Goal: Obtain resource: Download file/media

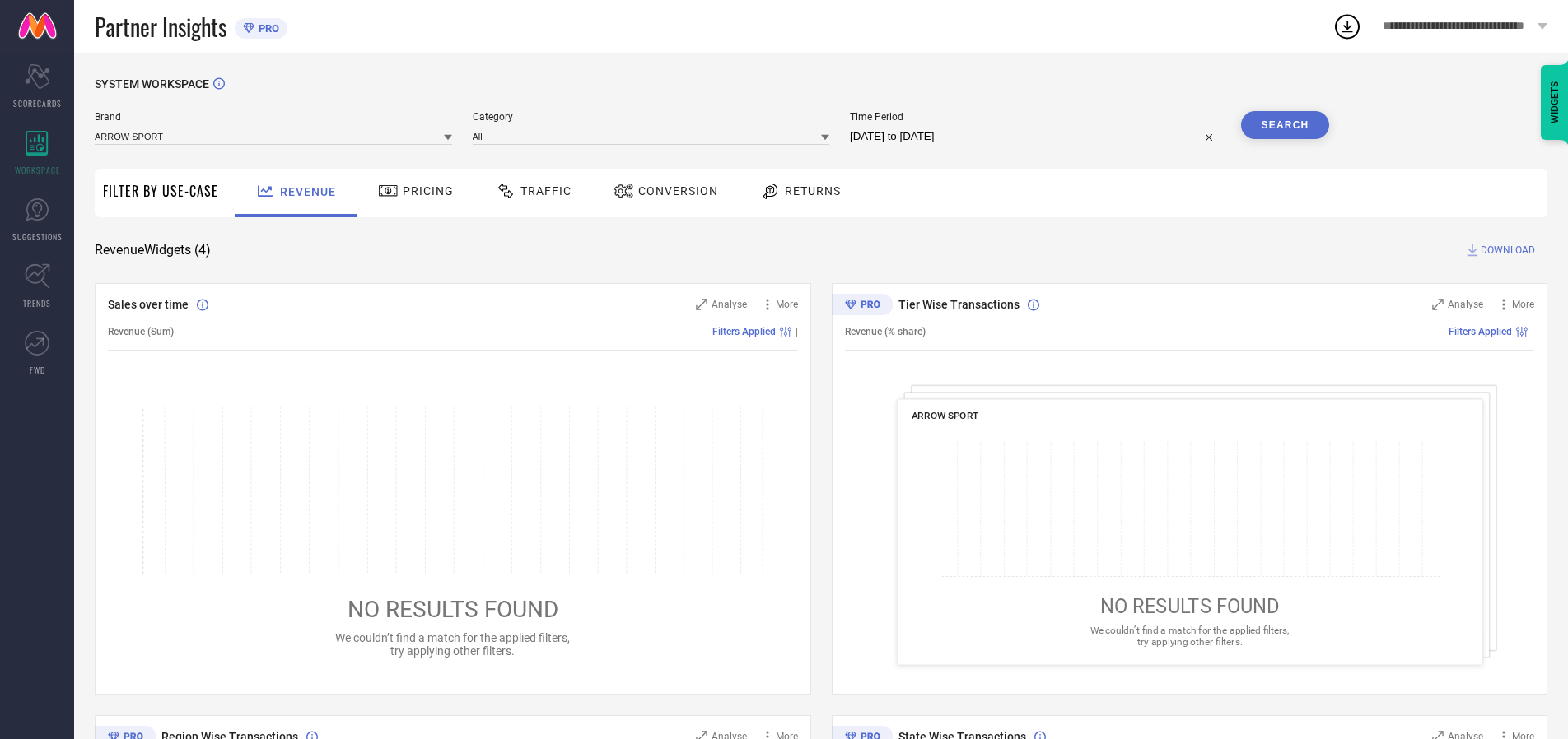
click at [530, 190] on span "Traffic" at bounding box center [545, 190] width 51 height 13
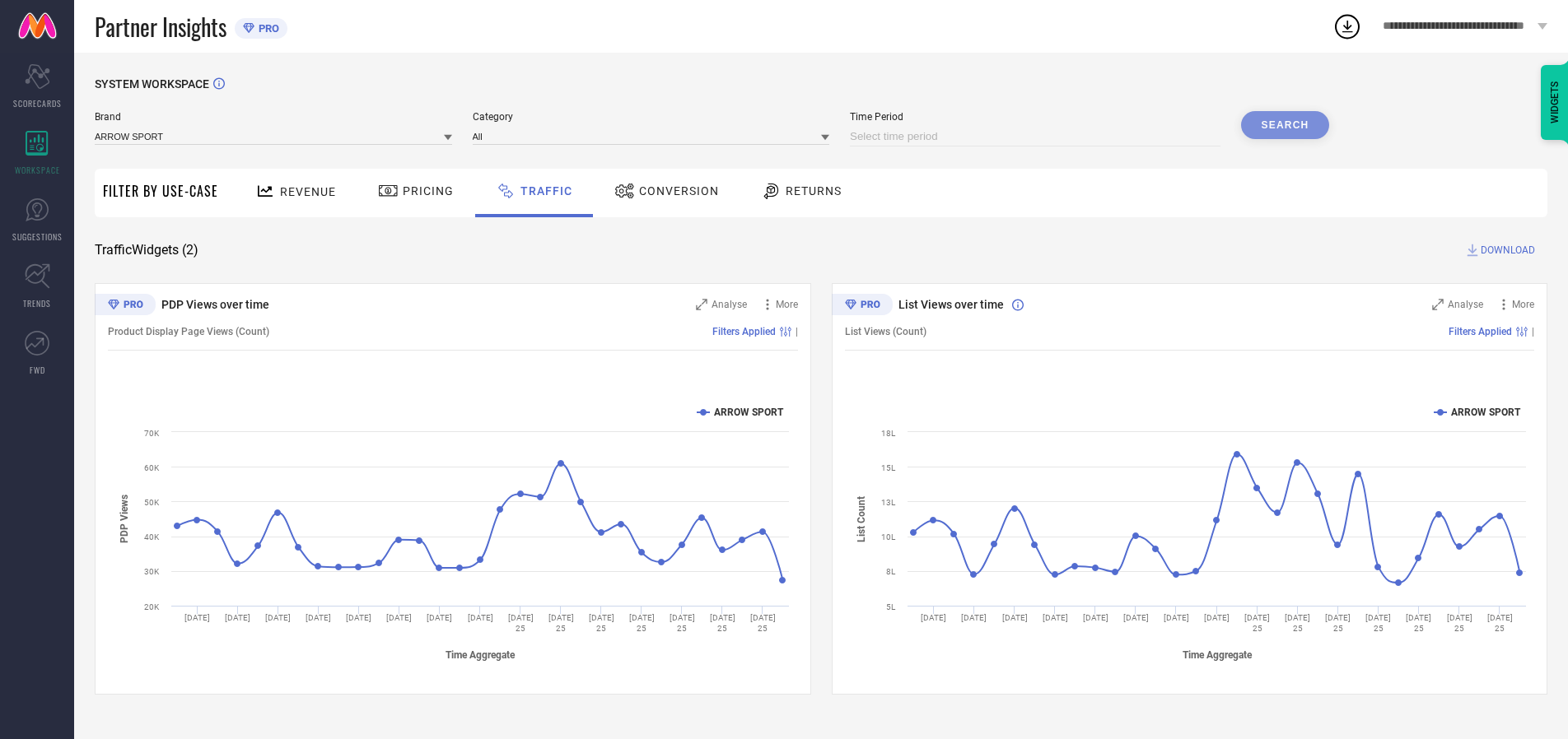
click at [1037, 137] on input at bounding box center [1034, 137] width 370 height 20
select select "7"
select select "2025"
select select "8"
select select "2025"
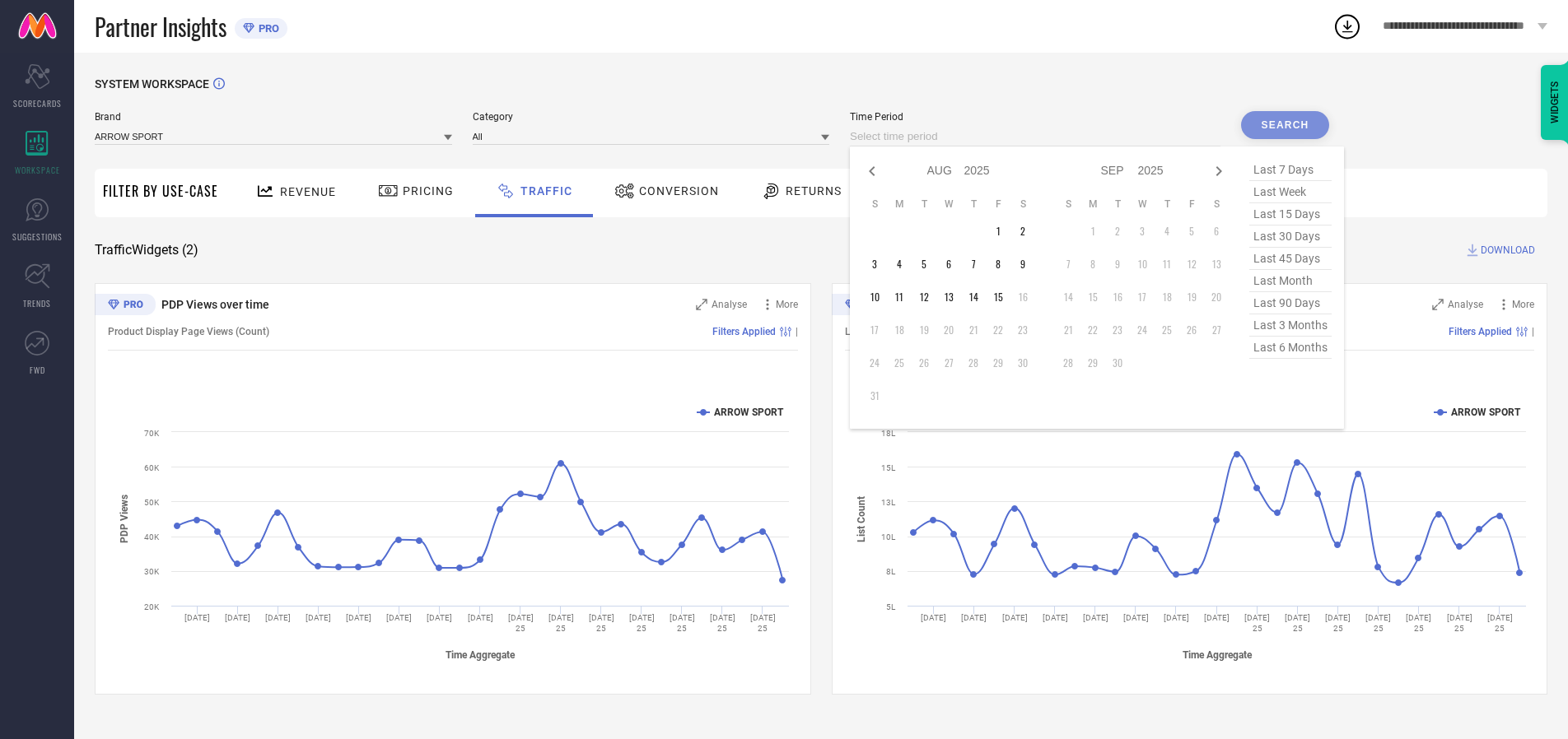
click at [1003, 298] on td "15" at bounding box center [997, 297] width 25 height 25
type input "[DATE] to [DATE]"
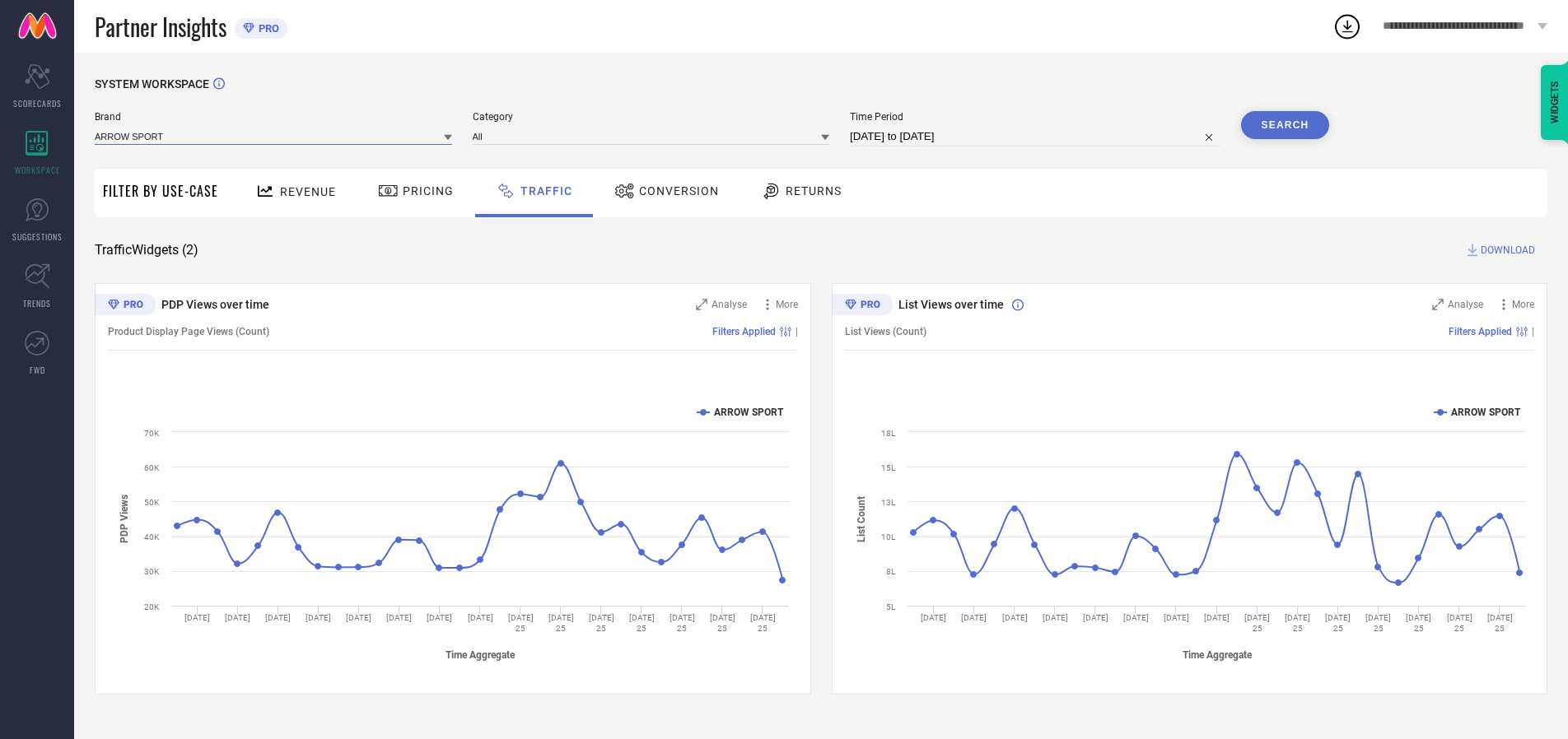
click at [274, 136] on input at bounding box center [273, 136] width 357 height 17
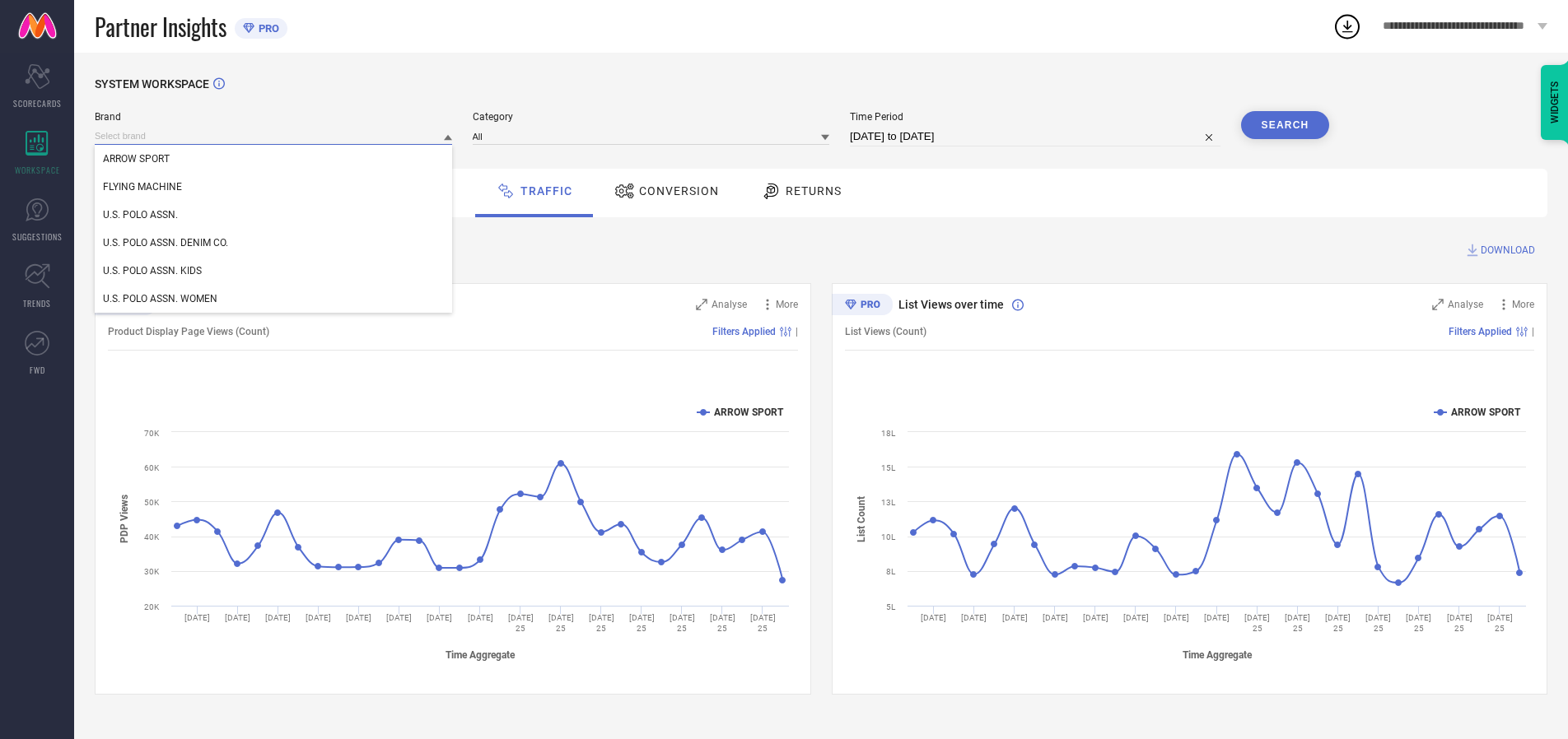
click at [274, 136] on input at bounding box center [273, 136] width 357 height 17
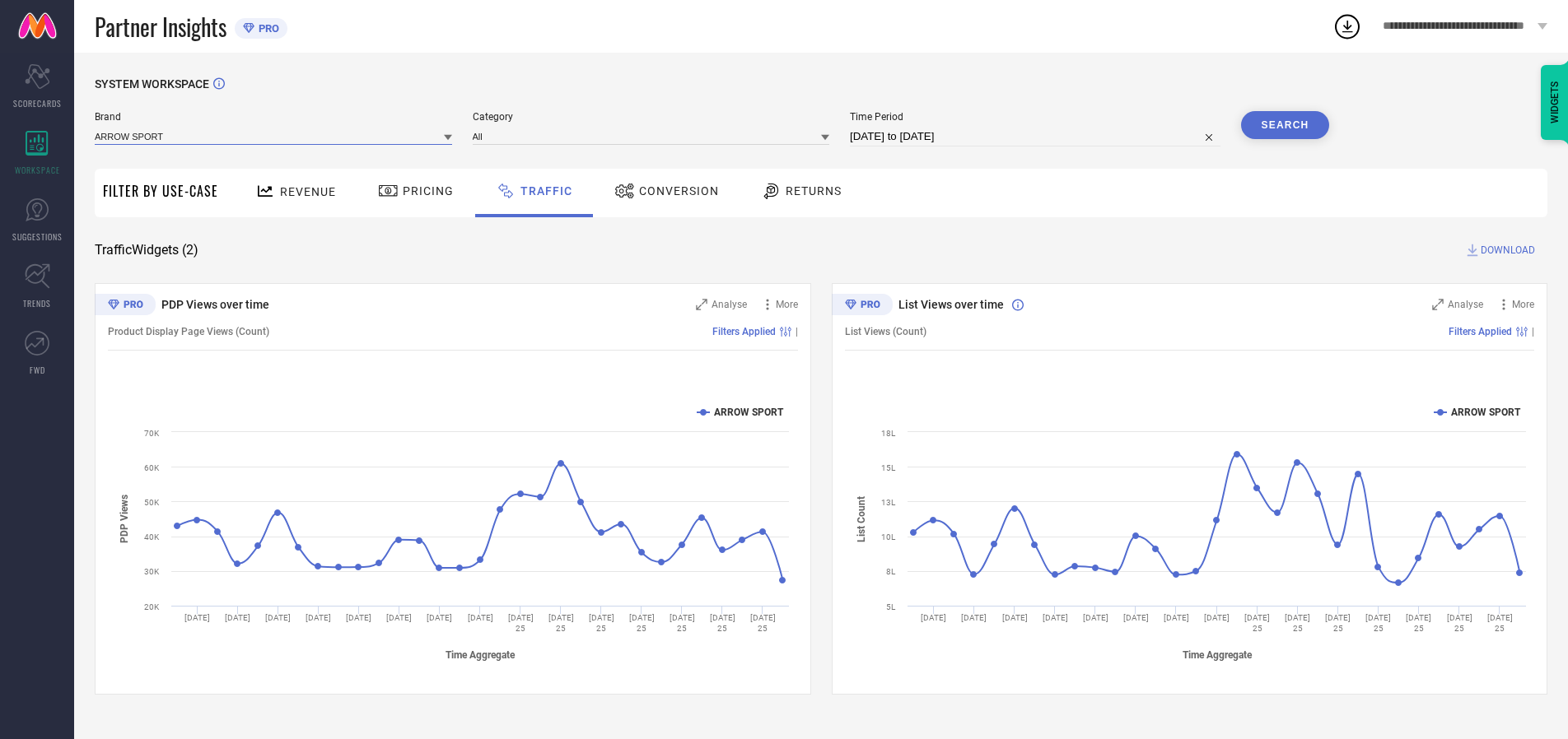
click at [274, 136] on input at bounding box center [273, 136] width 357 height 17
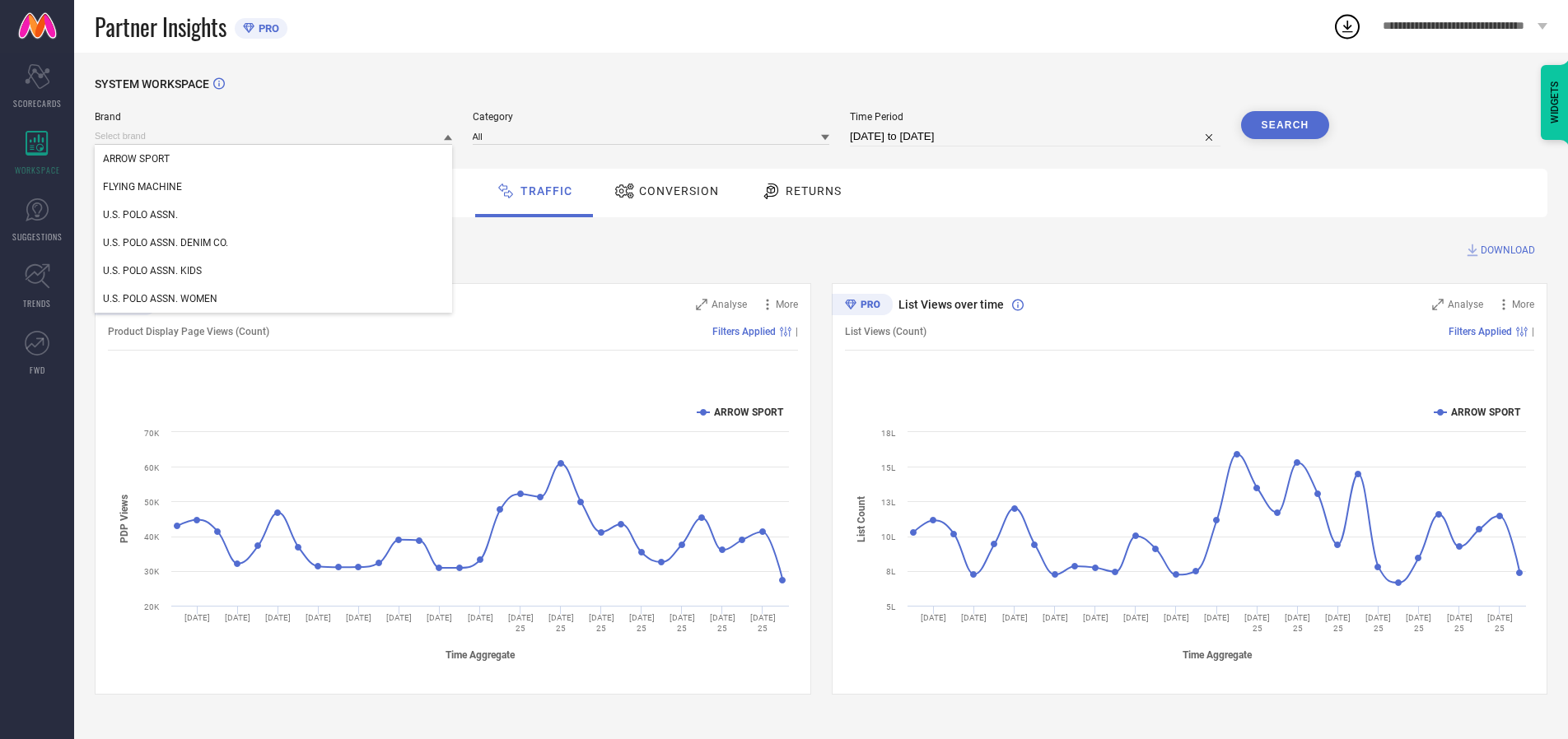
click at [274, 215] on div "U.S. POLO ASSN." at bounding box center [273, 214] width 357 height 28
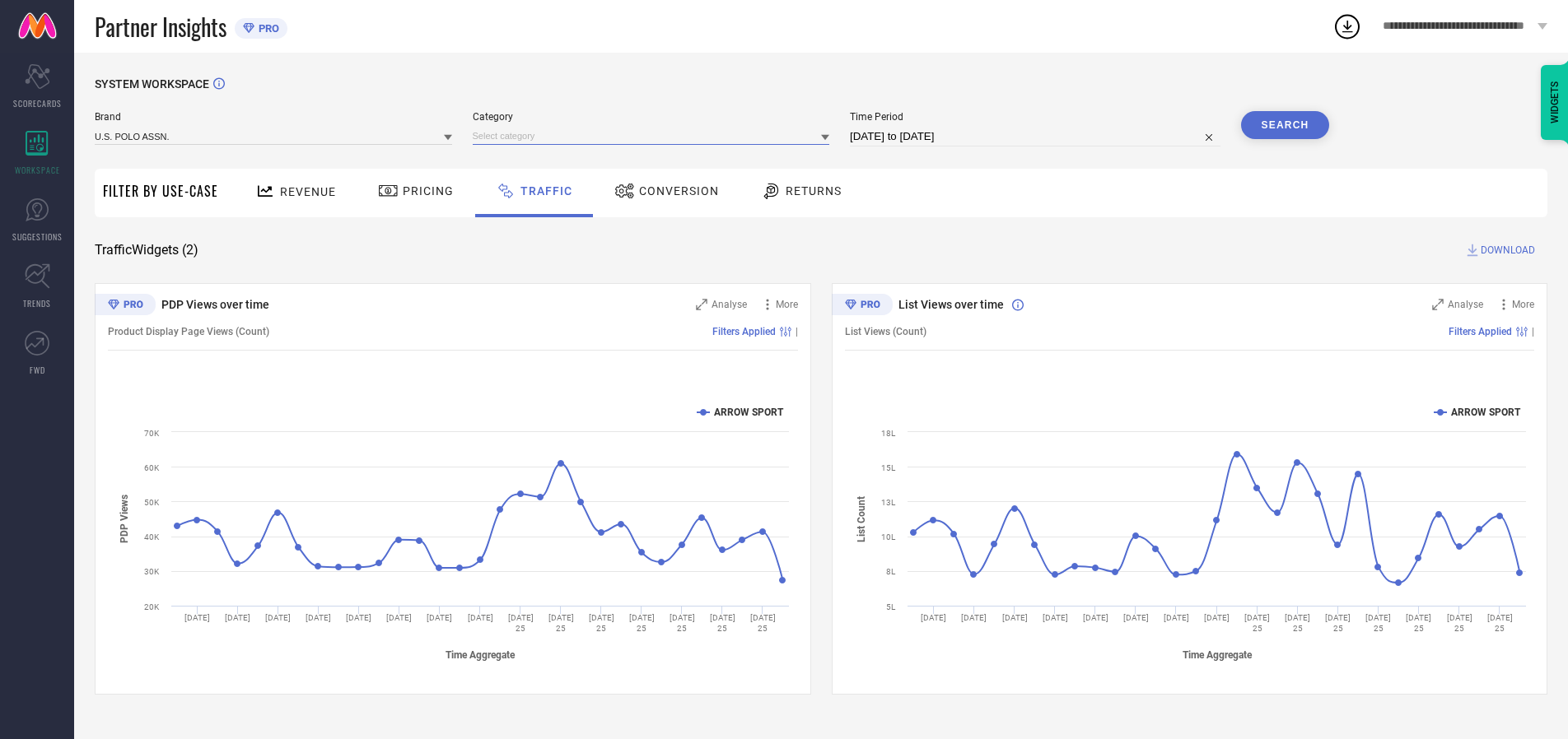
click at [655, 136] on input at bounding box center [651, 136] width 357 height 17
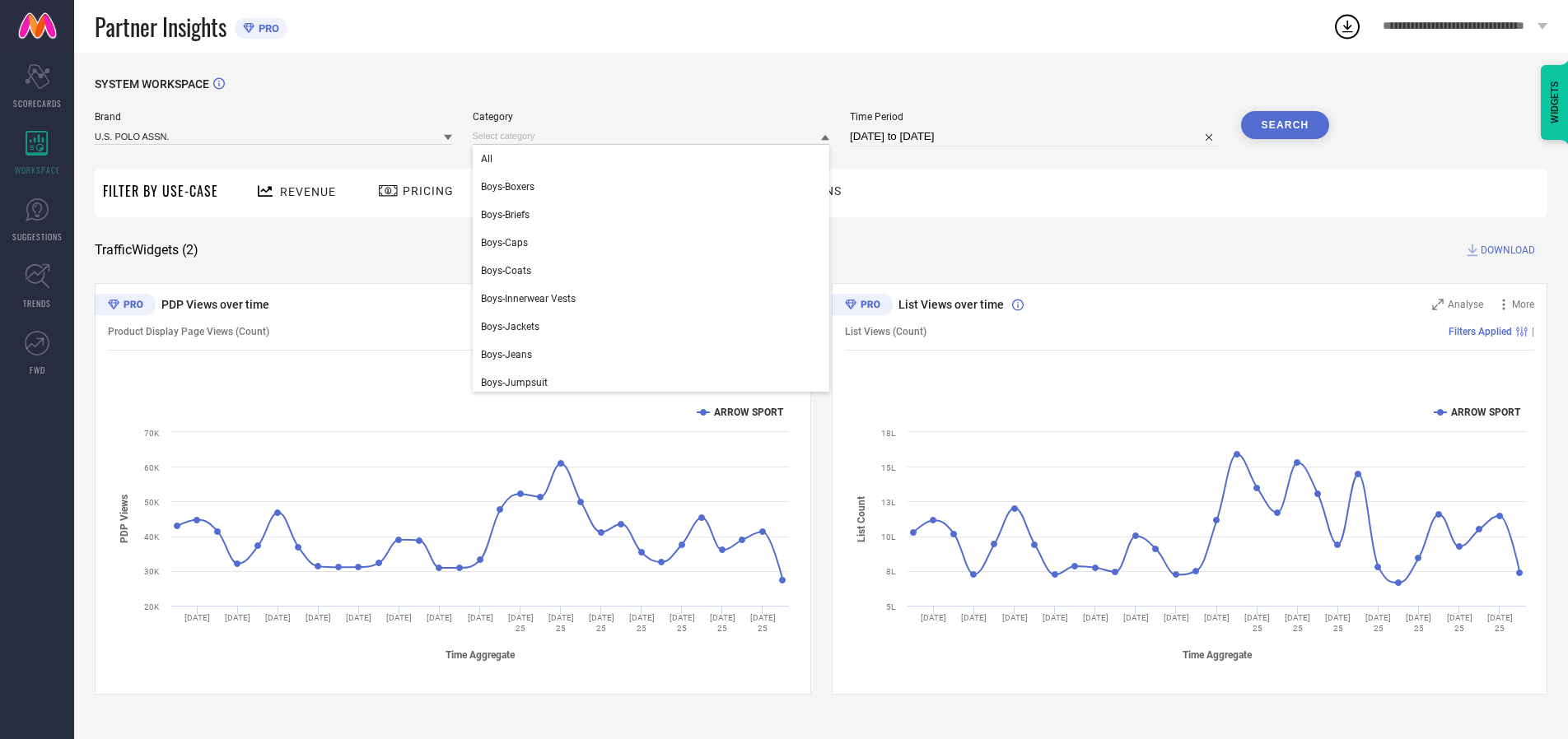
click at [655, 159] on div "All" at bounding box center [651, 159] width 357 height 28
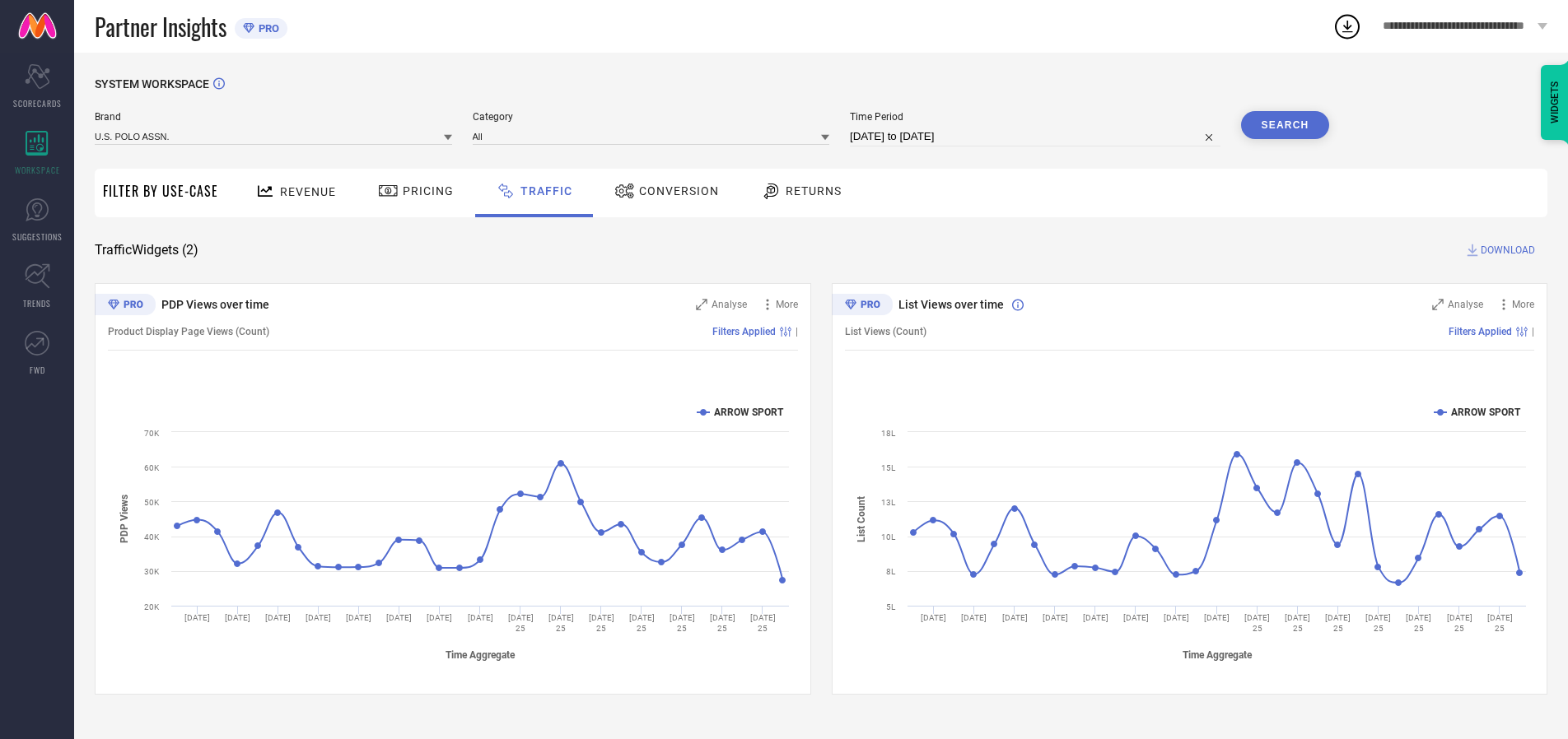
click at [1284, 125] on button "Search" at bounding box center [1285, 125] width 89 height 28
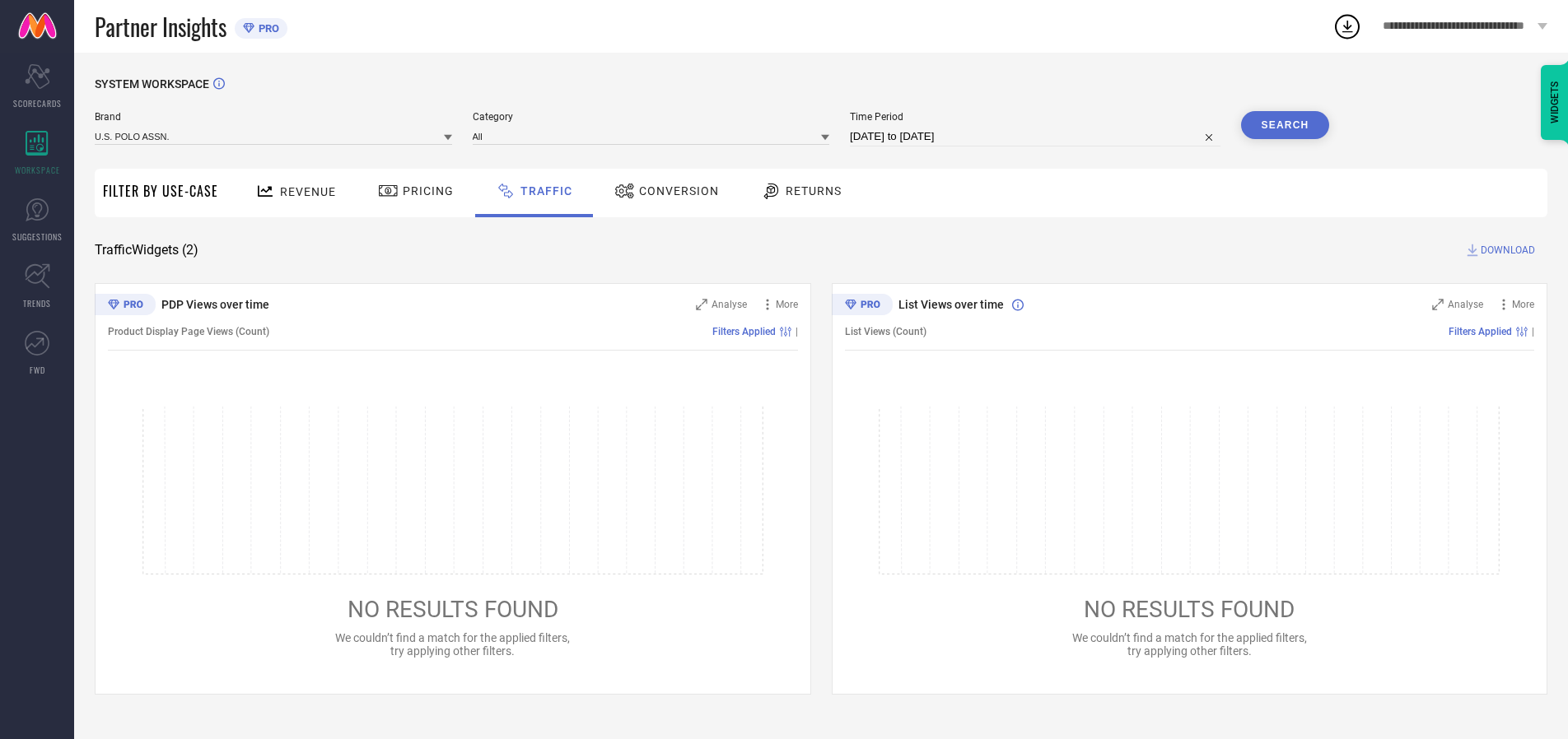
click at [1505, 250] on span "DOWNLOAD" at bounding box center [1507, 250] width 55 height 17
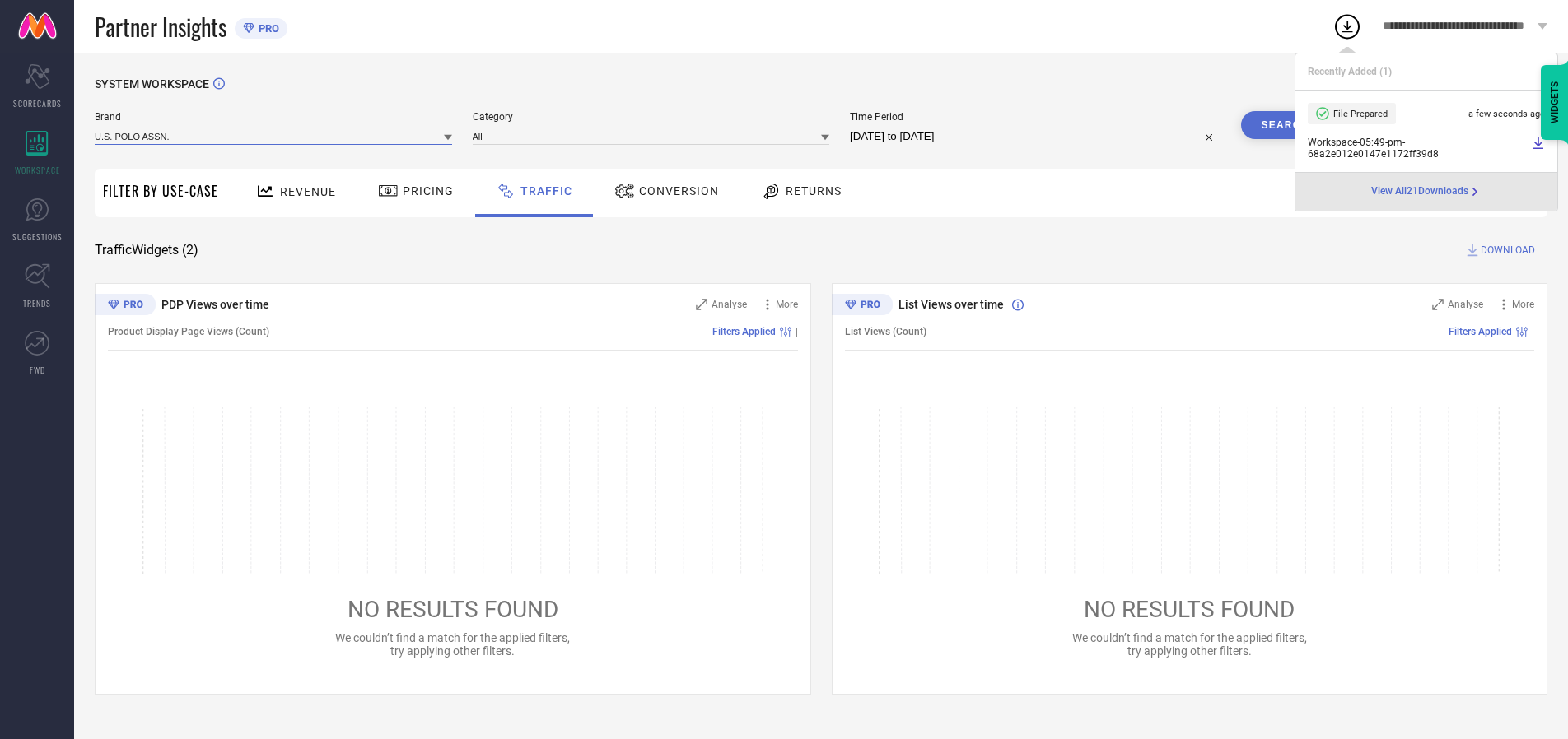
click at [274, 136] on input at bounding box center [273, 136] width 357 height 17
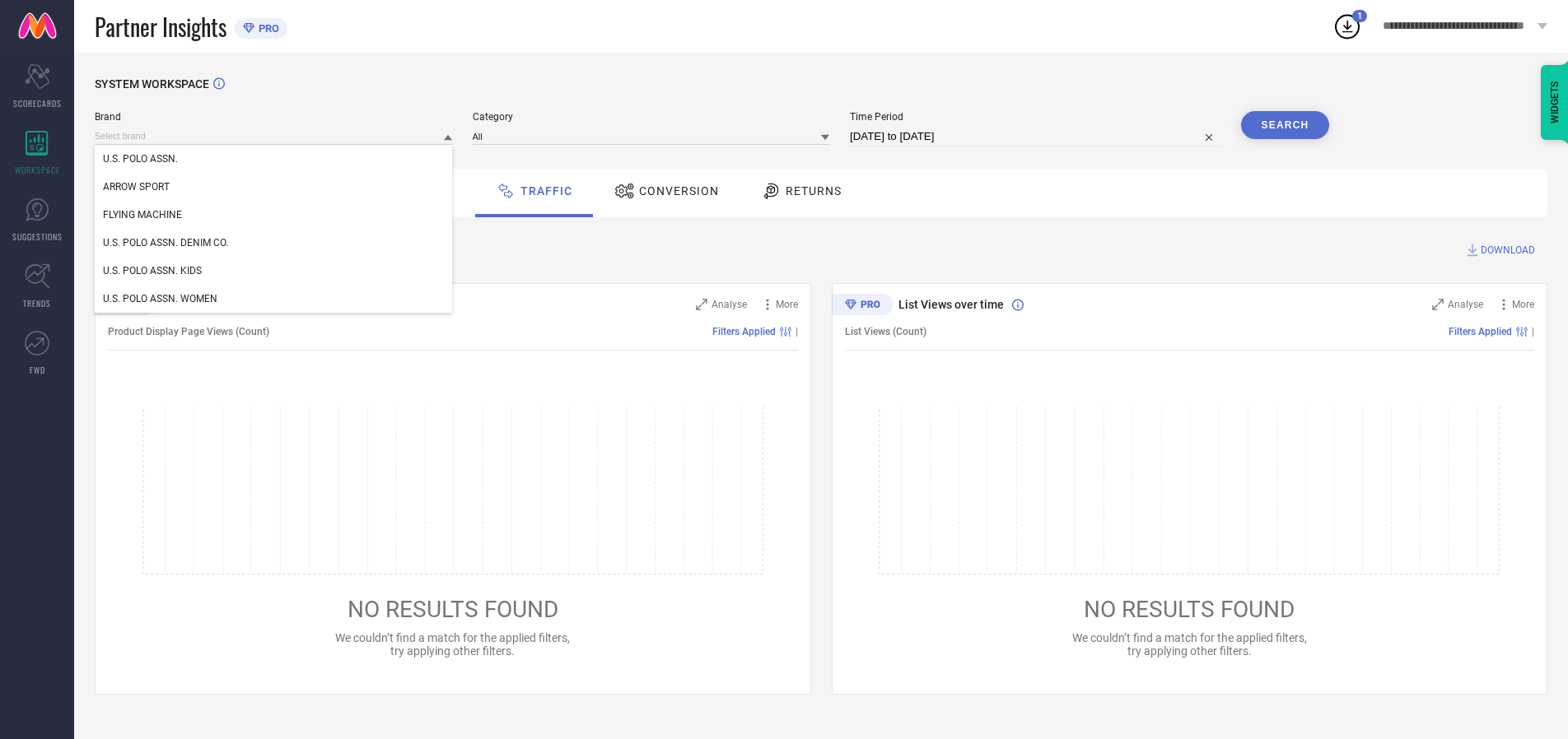
click at [274, 243] on div "U.S. POLO ASSN. DENIM CO." at bounding box center [273, 243] width 357 height 28
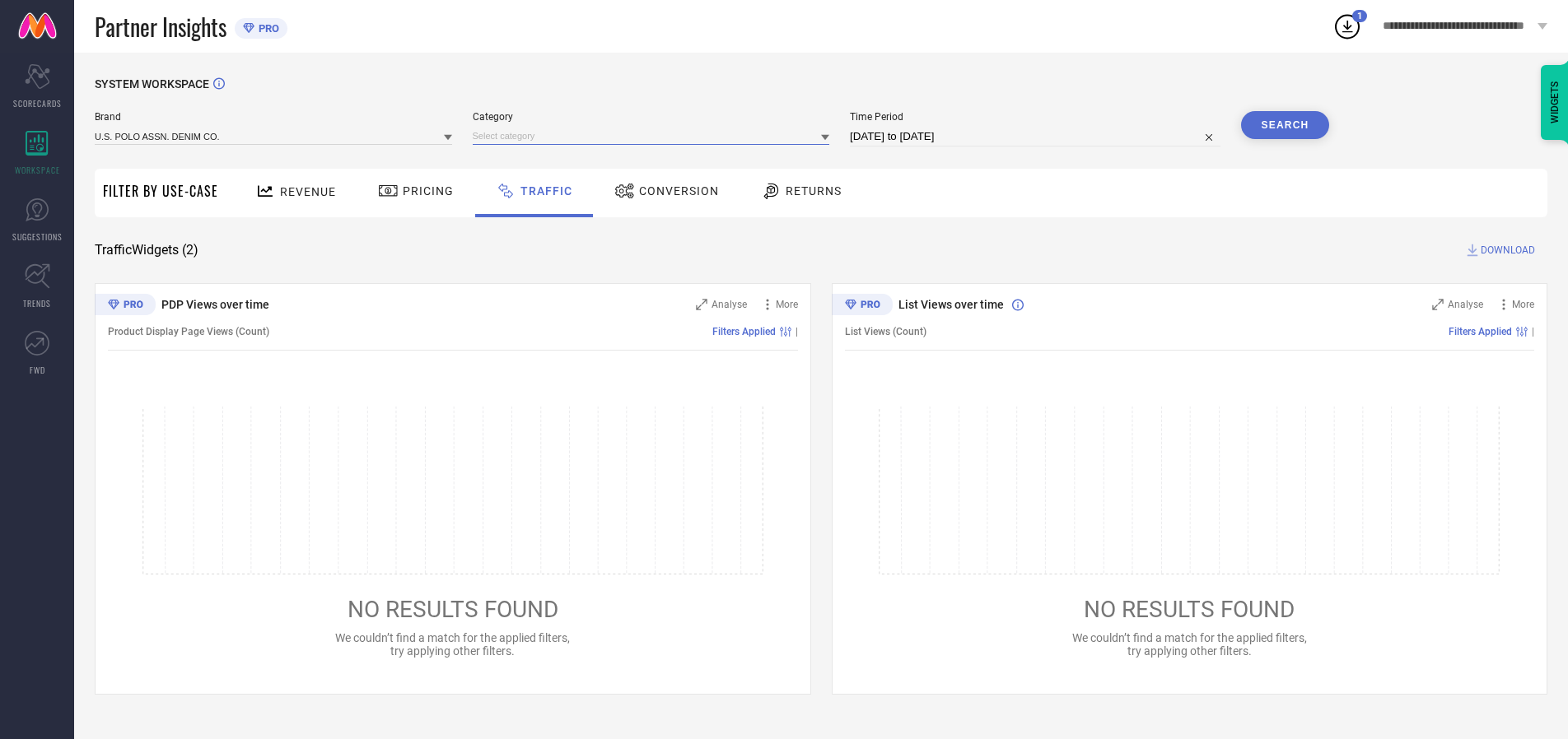
click at [655, 136] on input at bounding box center [651, 136] width 357 height 17
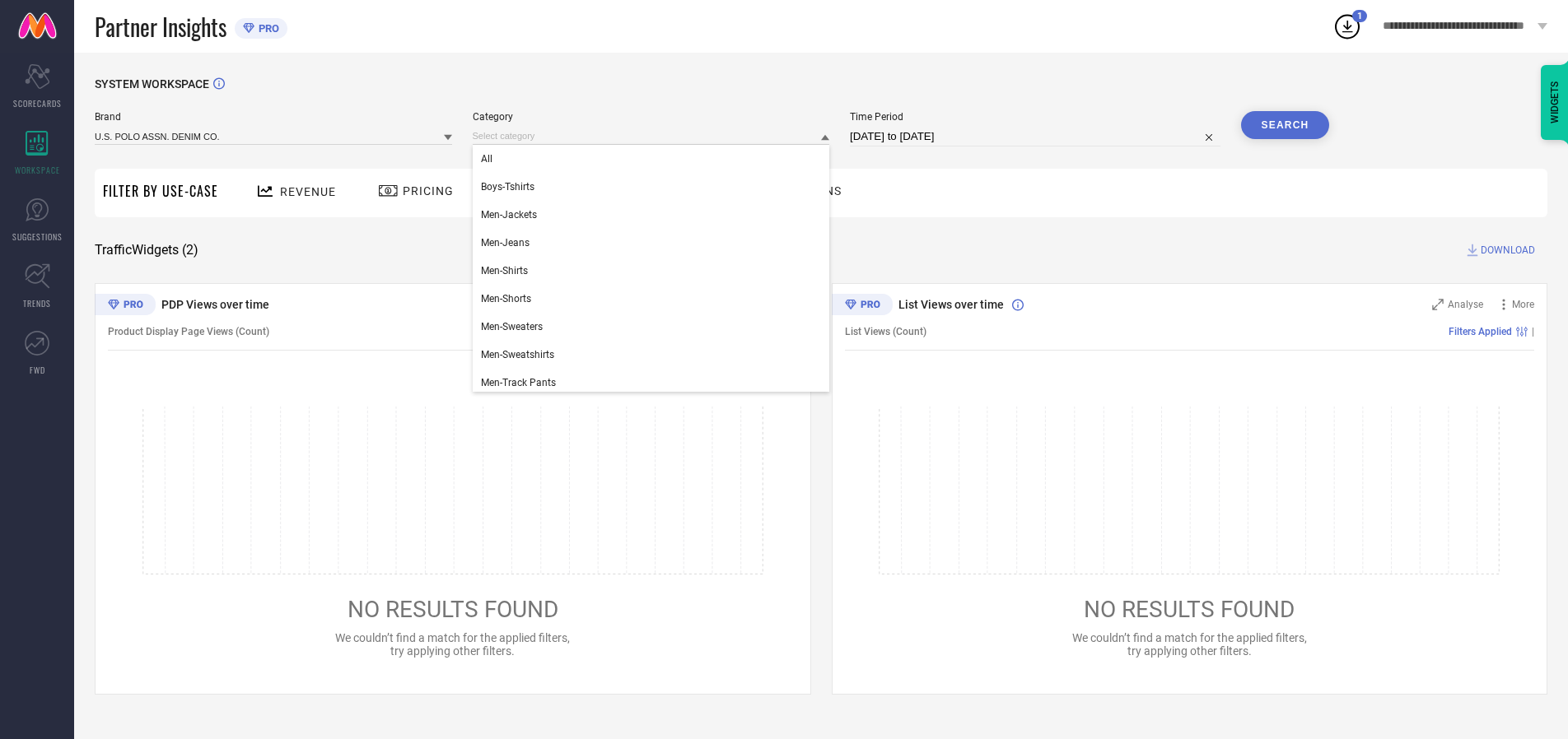
click at [655, 159] on div "All" at bounding box center [651, 159] width 357 height 28
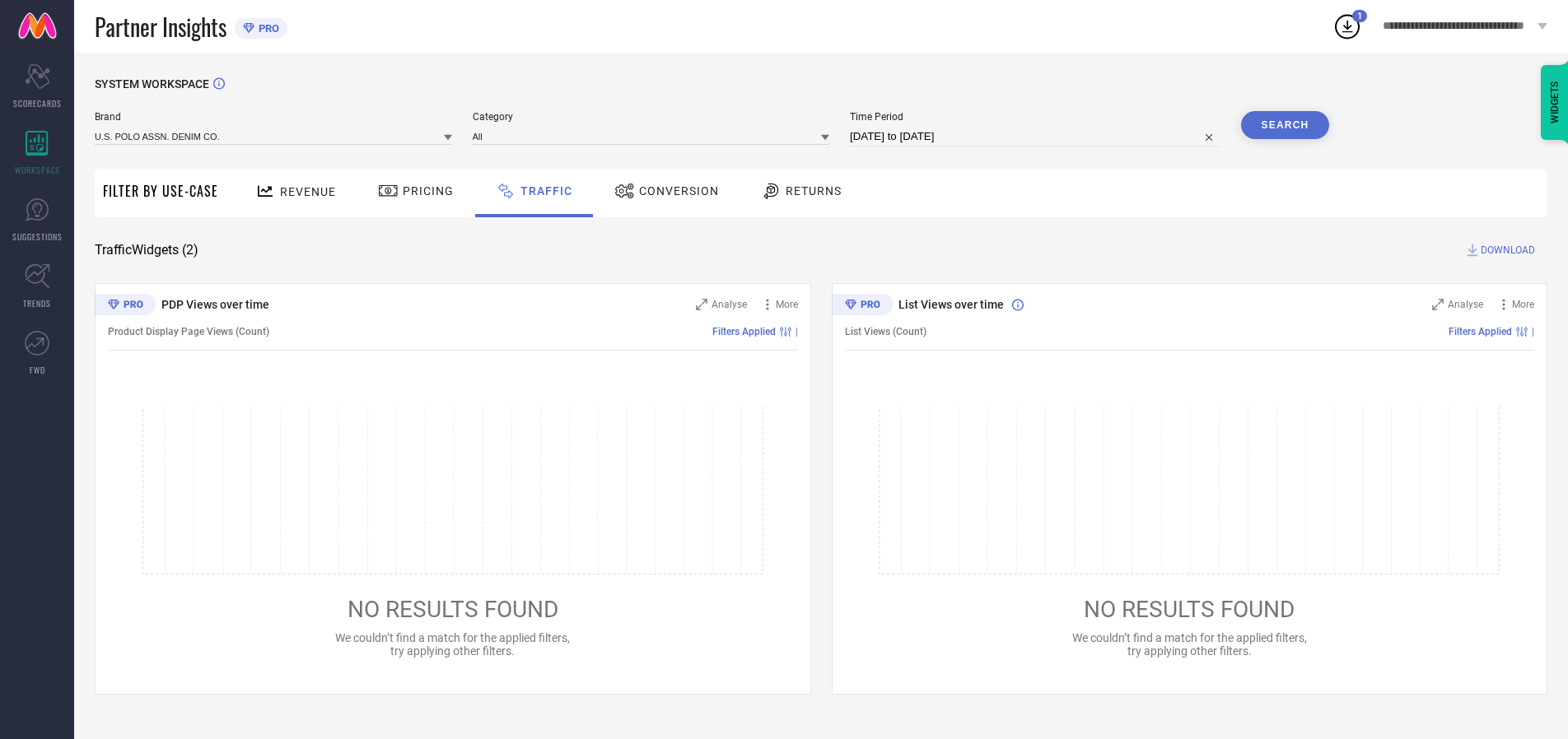
click at [1284, 125] on button "Search" at bounding box center [1285, 125] width 89 height 28
click at [1505, 250] on span "DOWNLOAD" at bounding box center [1507, 250] width 55 height 17
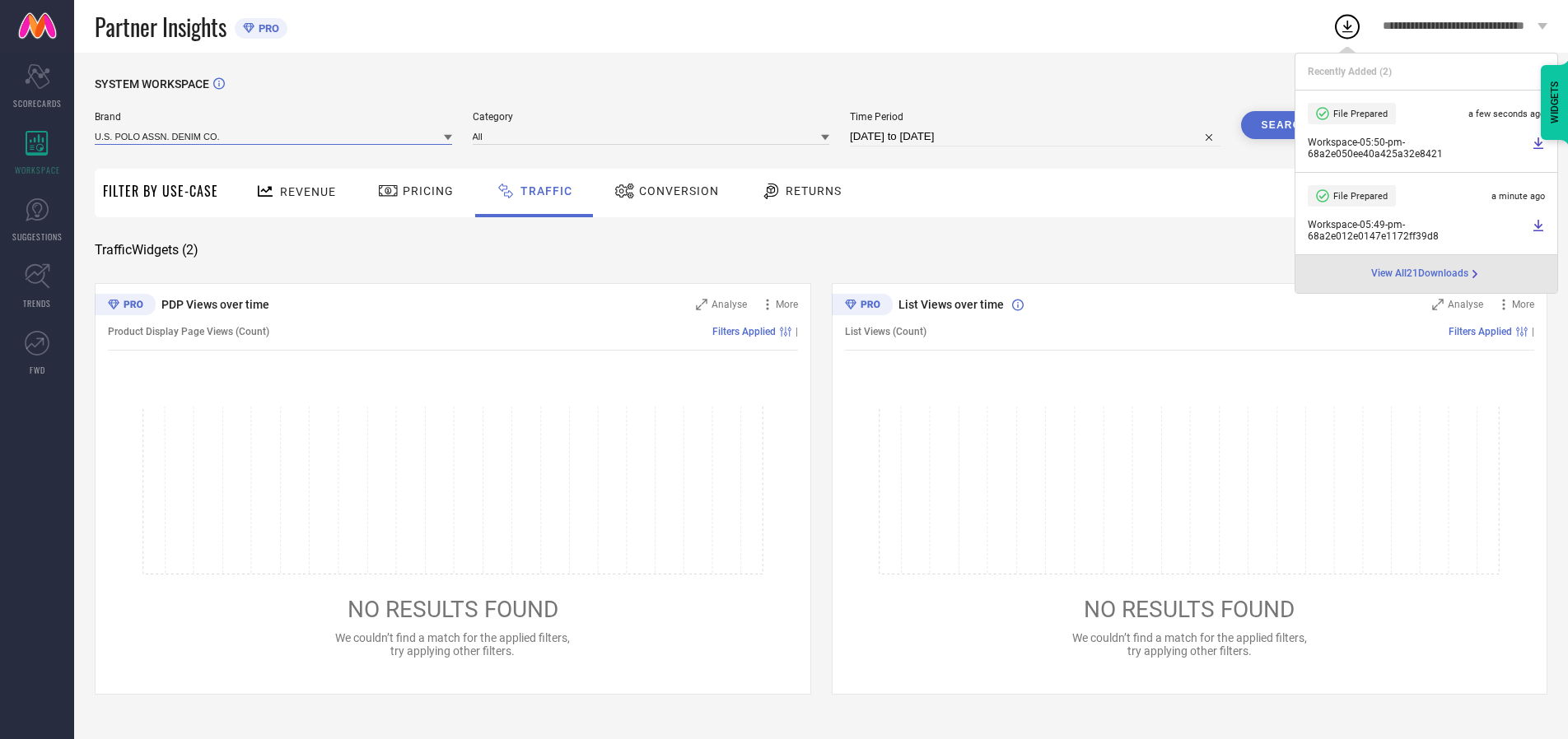
click at [274, 136] on input at bounding box center [273, 136] width 357 height 17
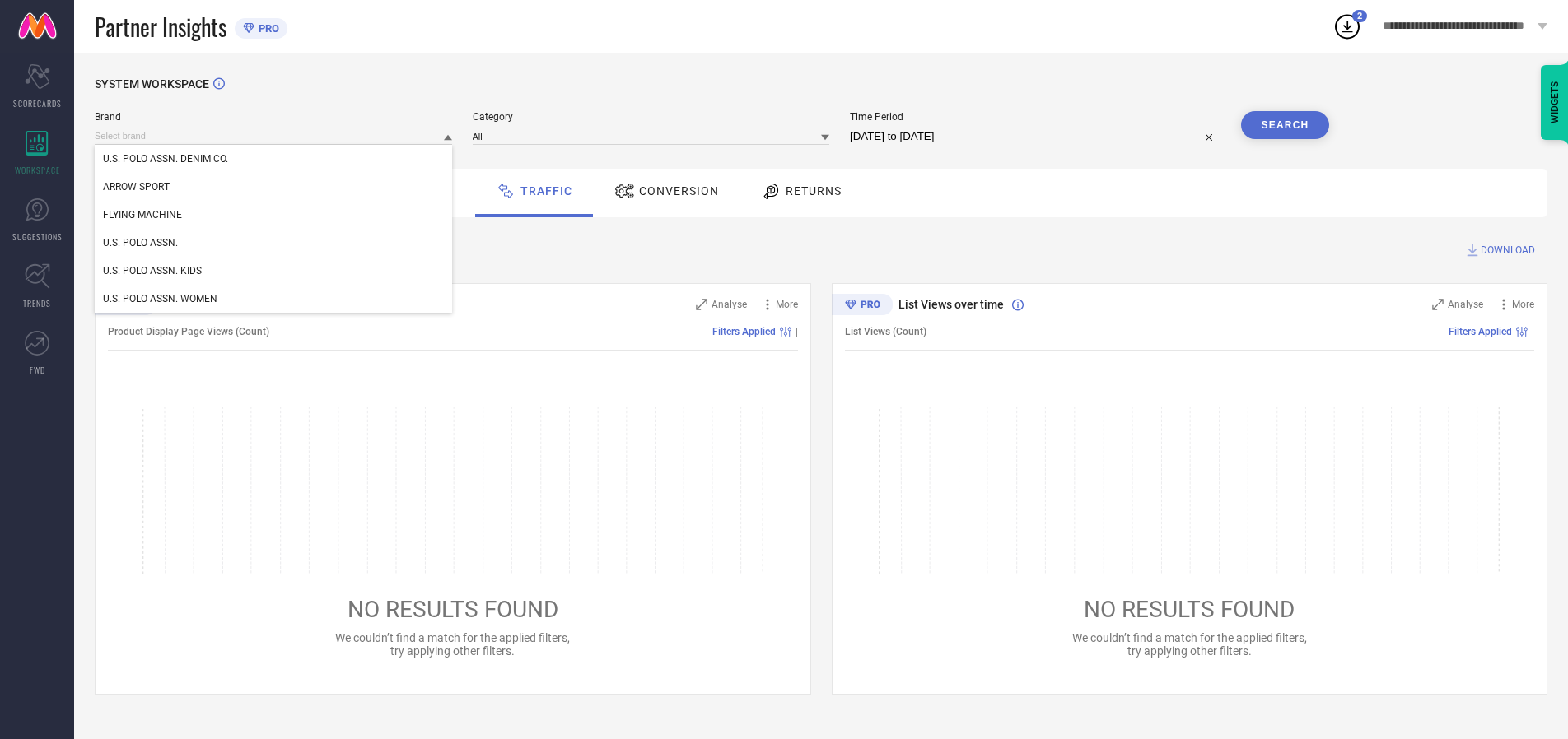
click at [274, 271] on div "U.S. POLO ASSN. KIDS" at bounding box center [273, 271] width 357 height 28
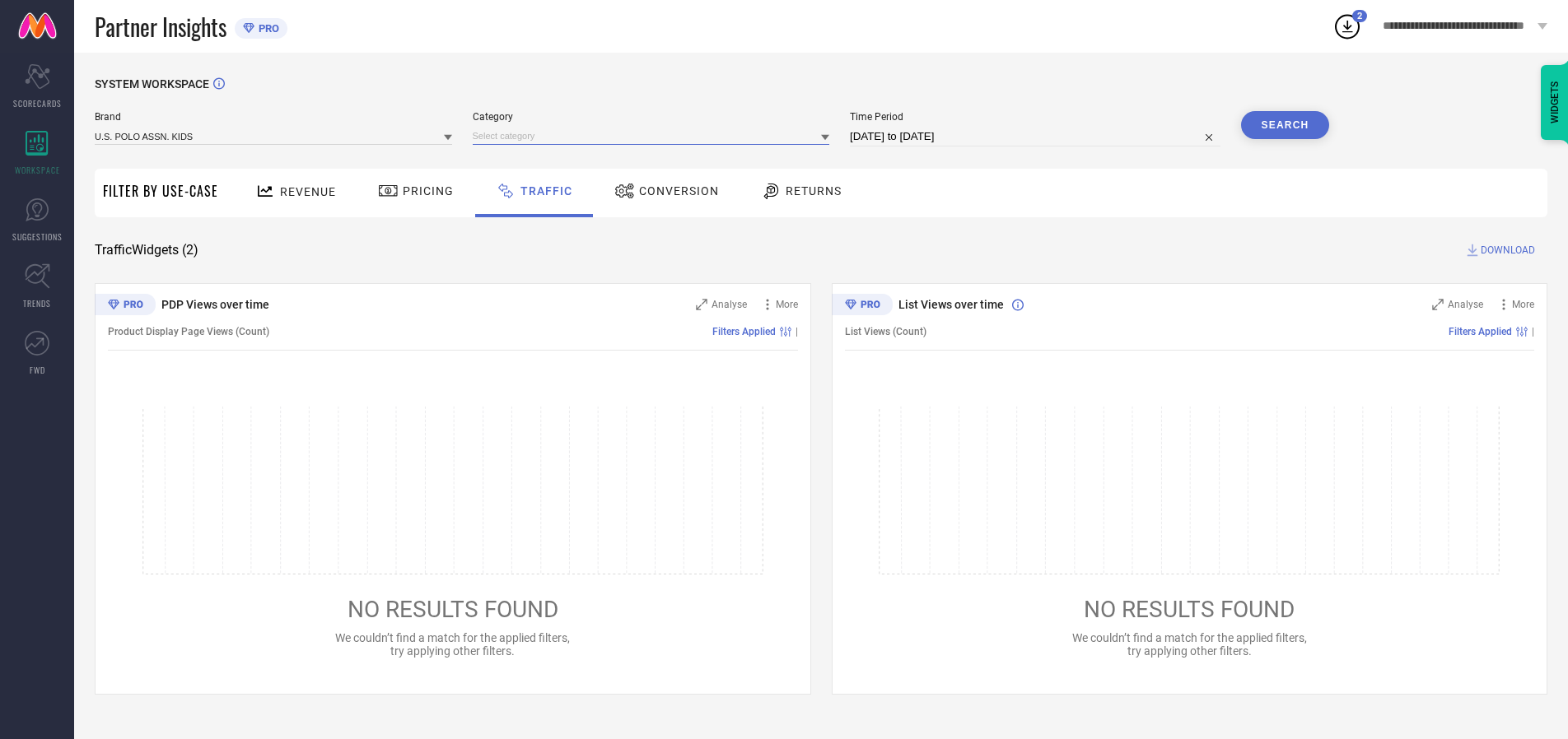
click at [655, 136] on input at bounding box center [651, 136] width 357 height 17
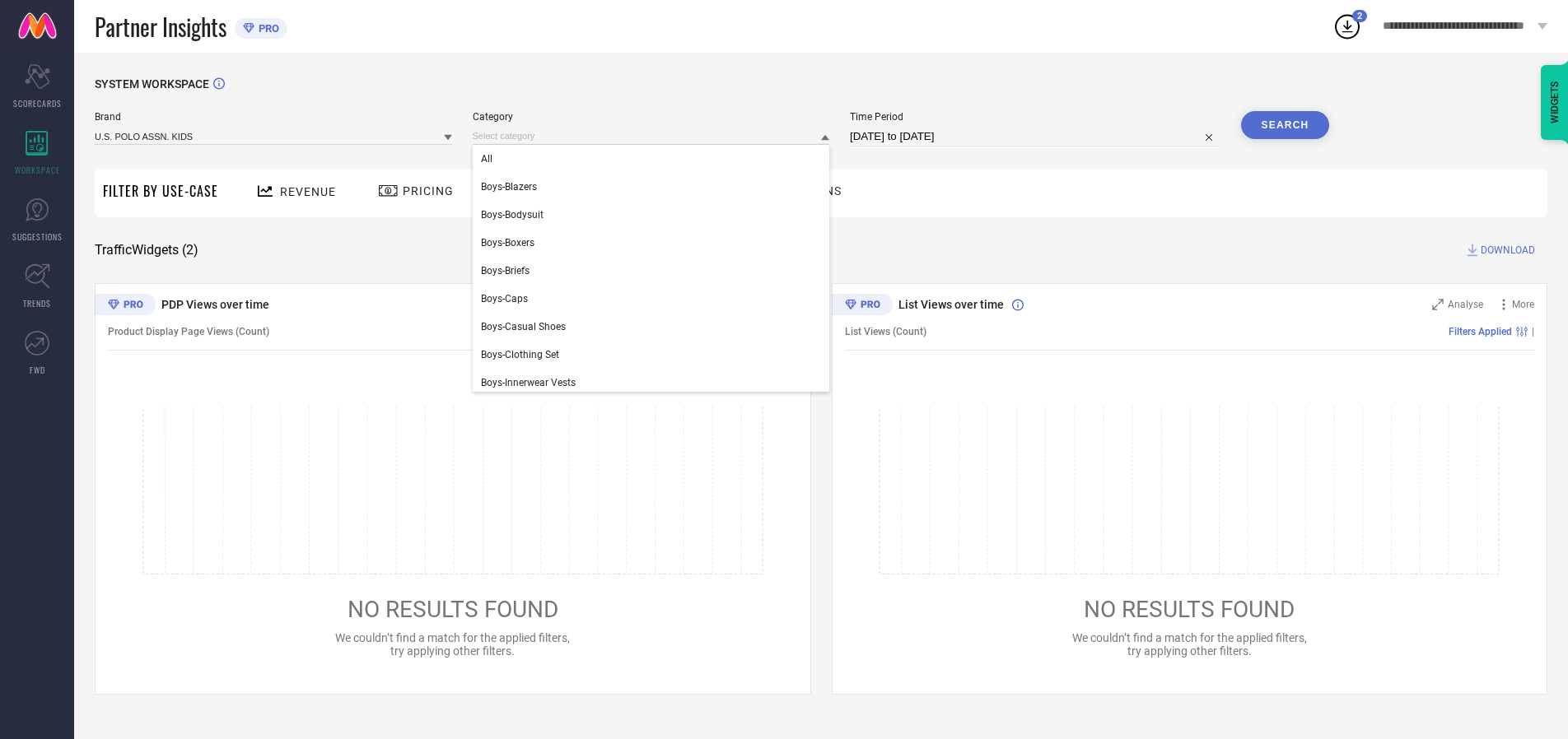
click at [655, 159] on div "All" at bounding box center [651, 159] width 357 height 28
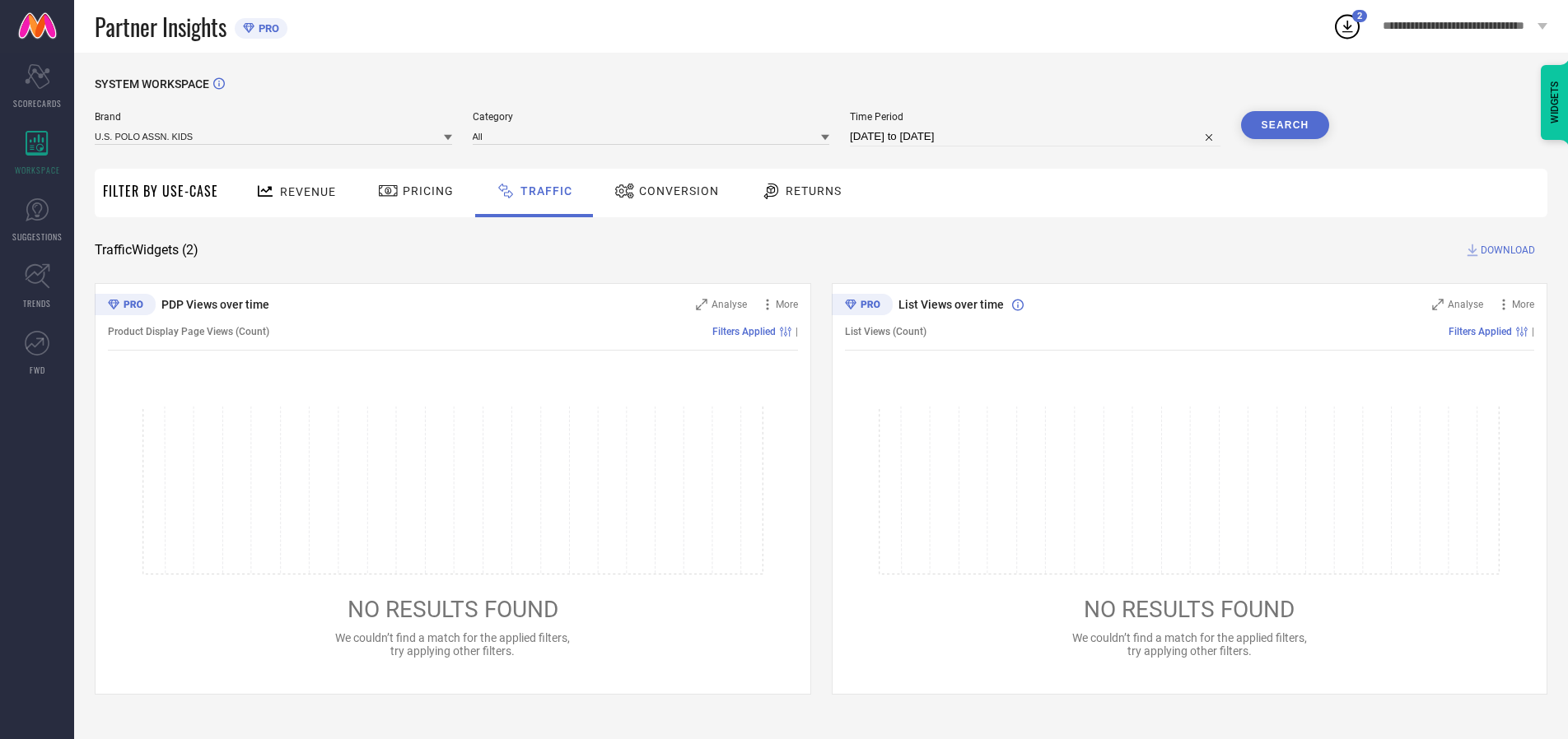
click at [1284, 125] on button "Search" at bounding box center [1285, 125] width 89 height 28
click at [1505, 250] on span "DOWNLOAD" at bounding box center [1507, 250] width 55 height 17
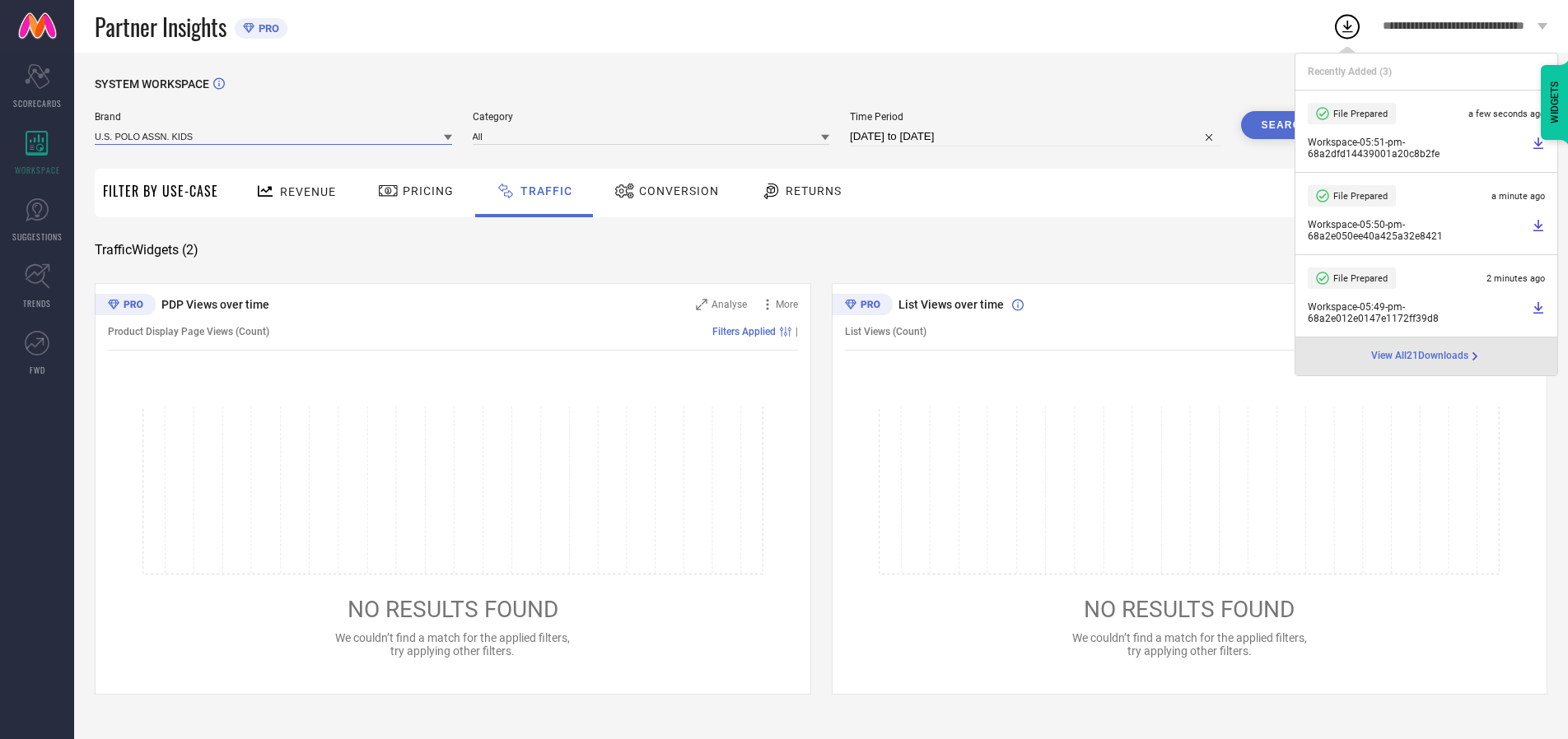
click at [274, 136] on input at bounding box center [273, 136] width 357 height 17
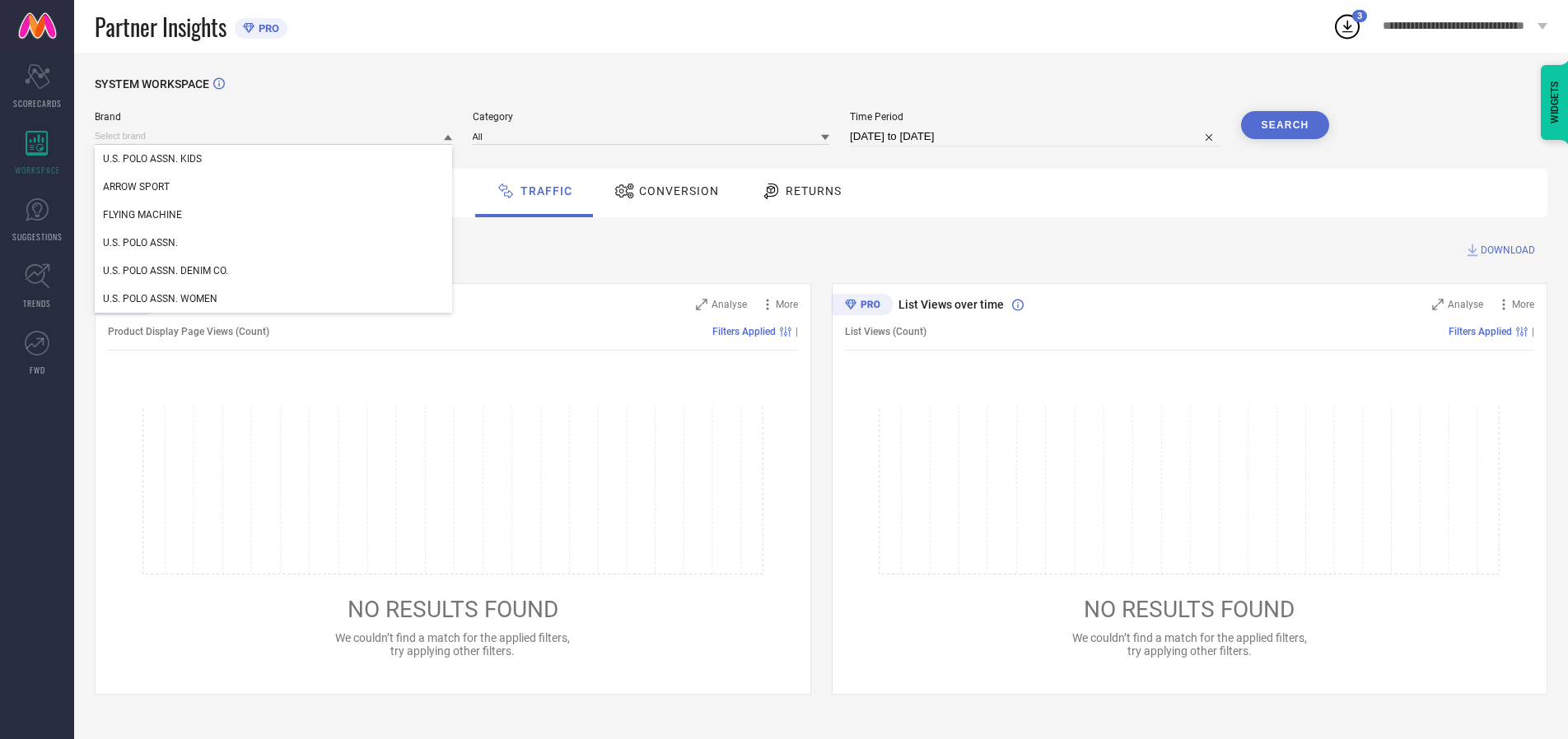
click at [274, 299] on div "U.S. POLO ASSN. WOMEN" at bounding box center [273, 299] width 357 height 28
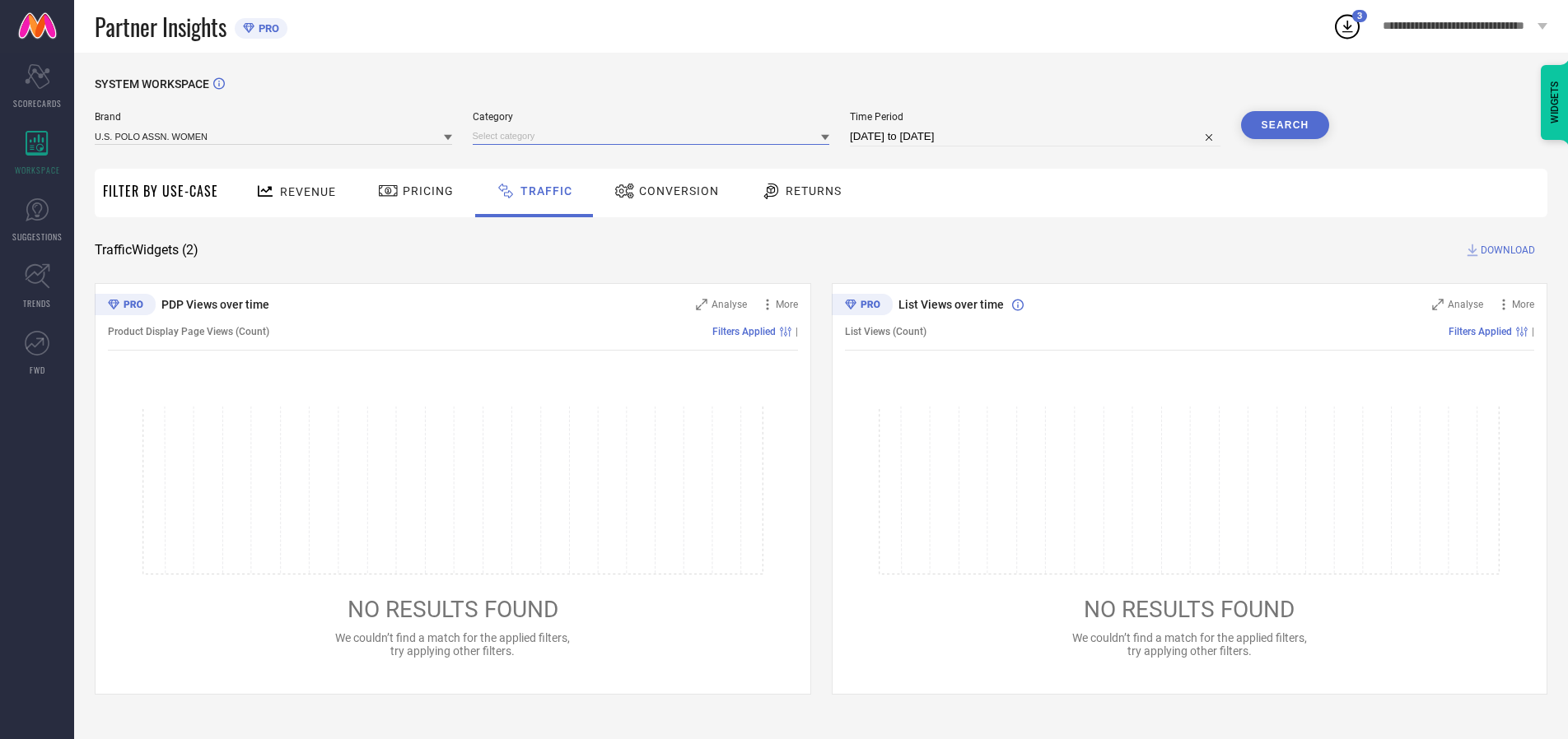
click at [655, 136] on input at bounding box center [651, 136] width 357 height 17
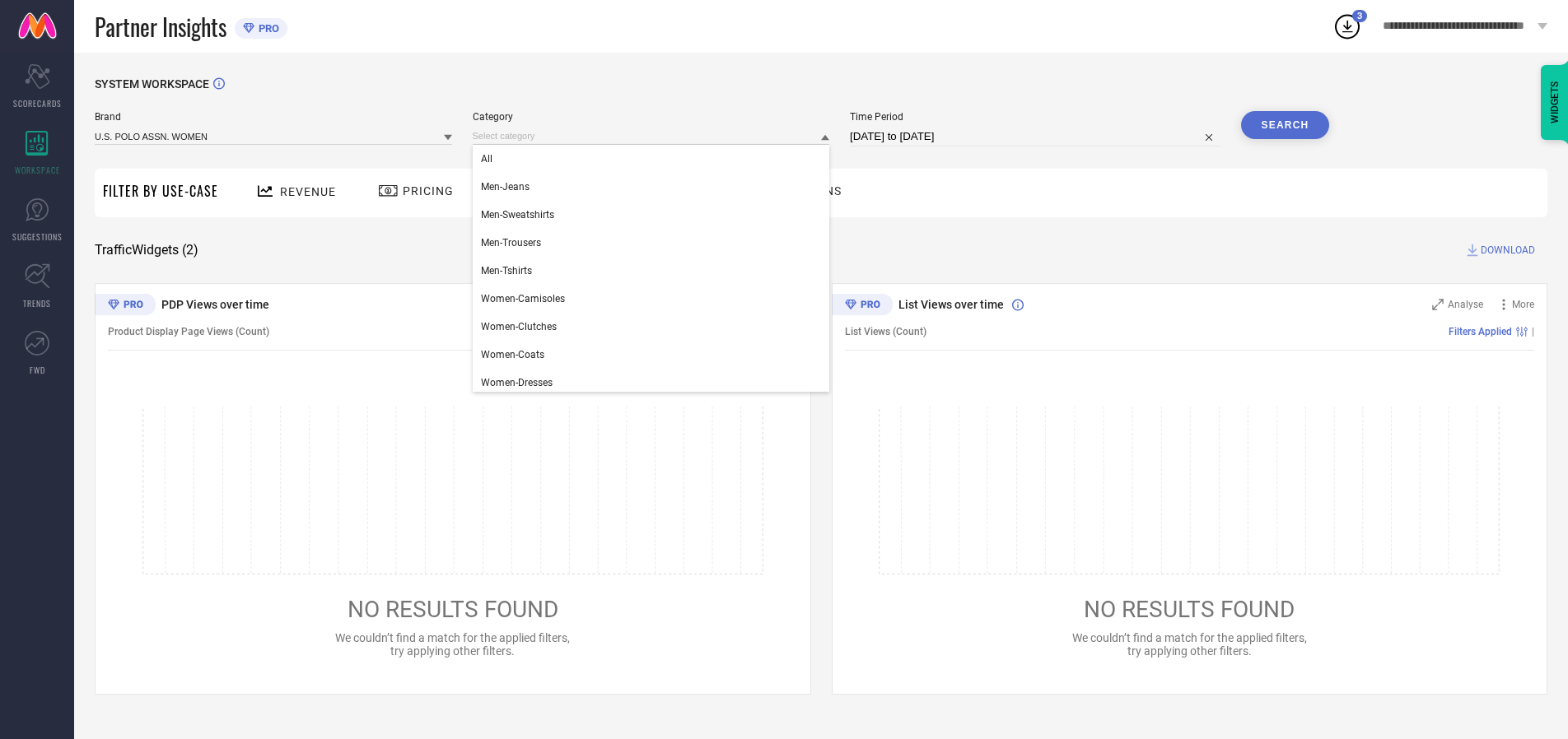
click at [655, 159] on div "All" at bounding box center [651, 159] width 357 height 28
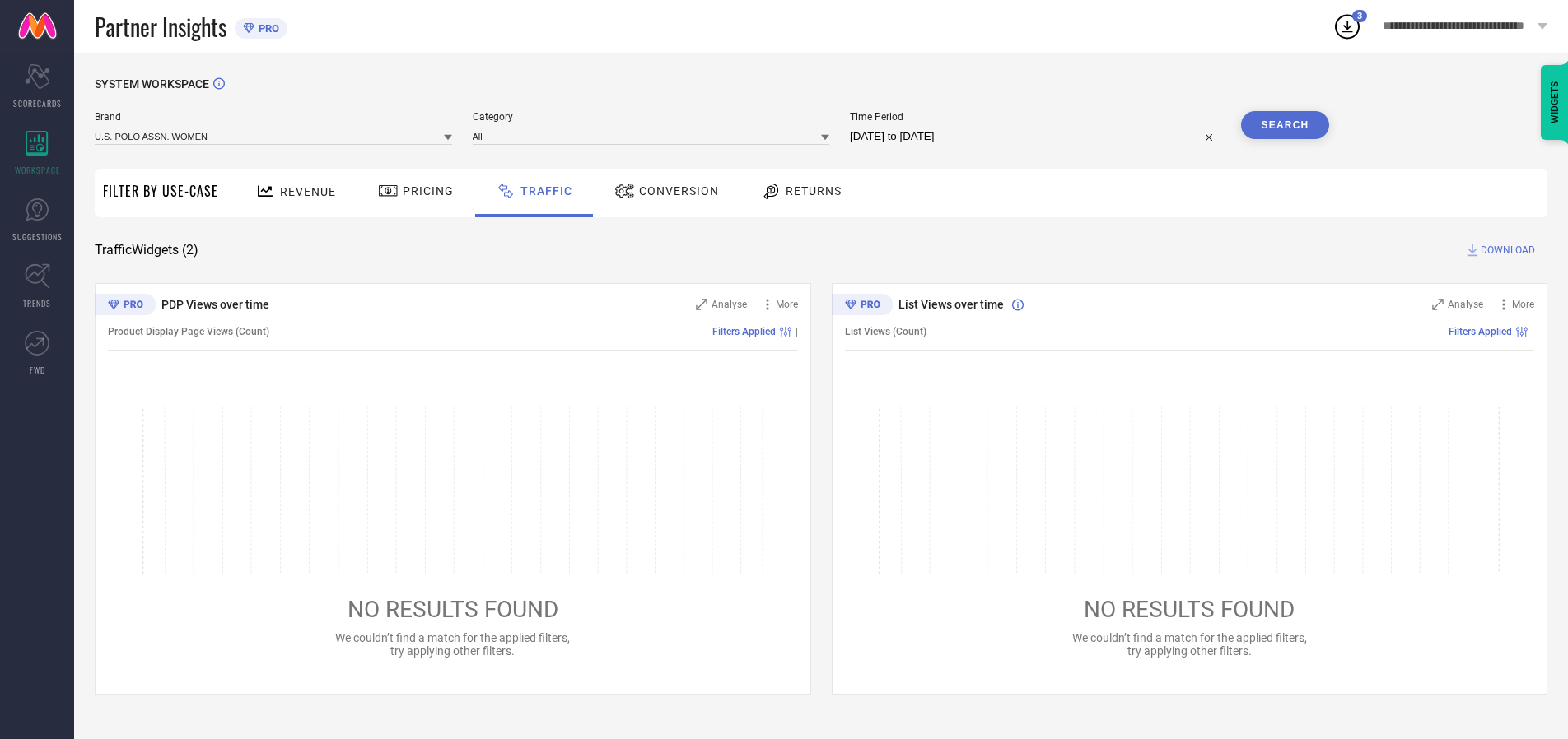
click at [1284, 125] on button "Search" at bounding box center [1285, 125] width 89 height 28
click at [1505, 250] on span "DOWNLOAD" at bounding box center [1507, 250] width 55 height 17
